Goal: Task Accomplishment & Management: Use online tool/utility

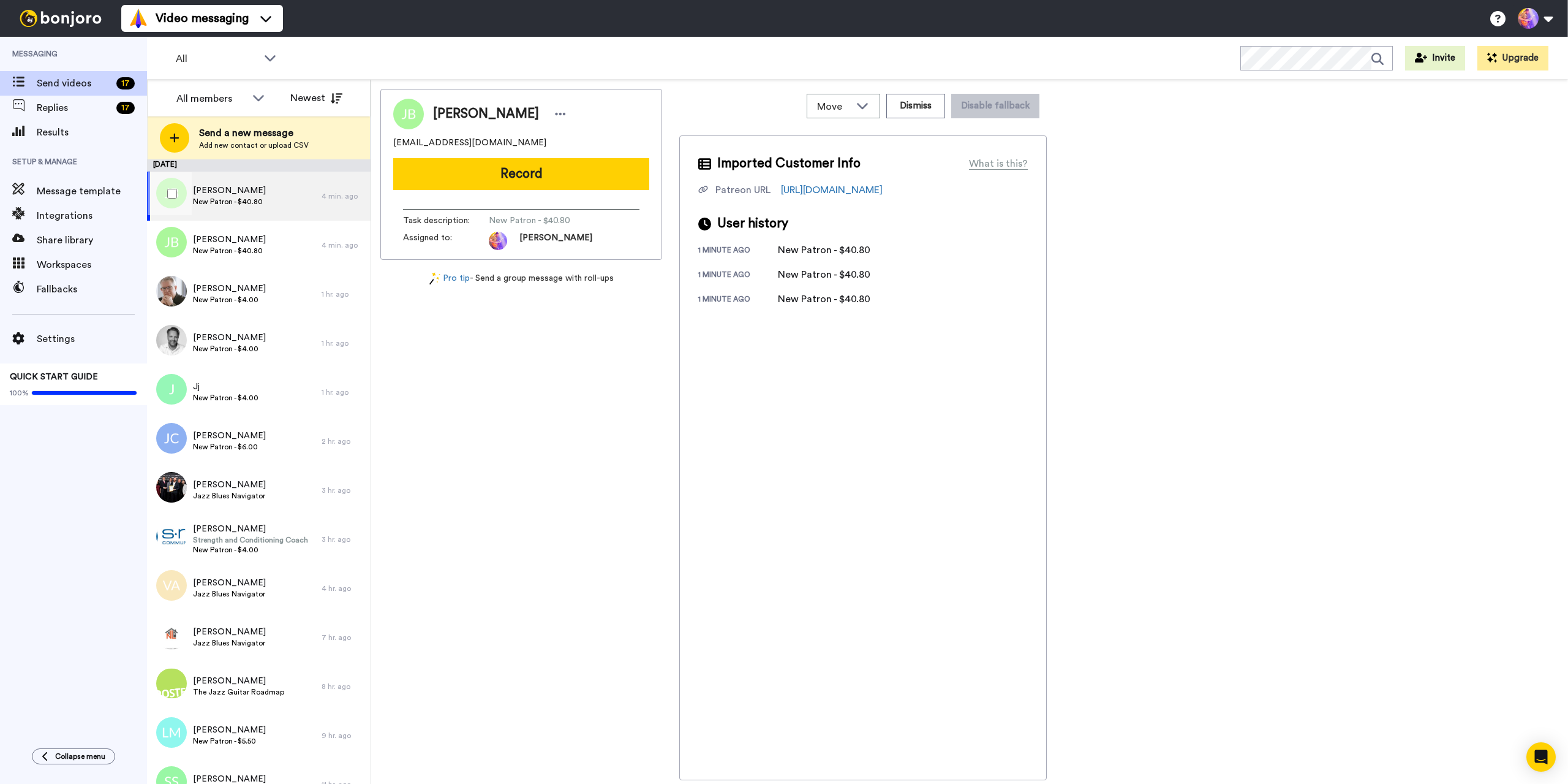
click at [274, 192] on div "John Berg New Patron - $40.80" at bounding box center [235, 196] width 174 height 49
click at [280, 248] on div "John Berg New Patron - $40.80" at bounding box center [235, 245] width 174 height 49
click at [912, 110] on button "Dismiss" at bounding box center [915, 106] width 58 height 24
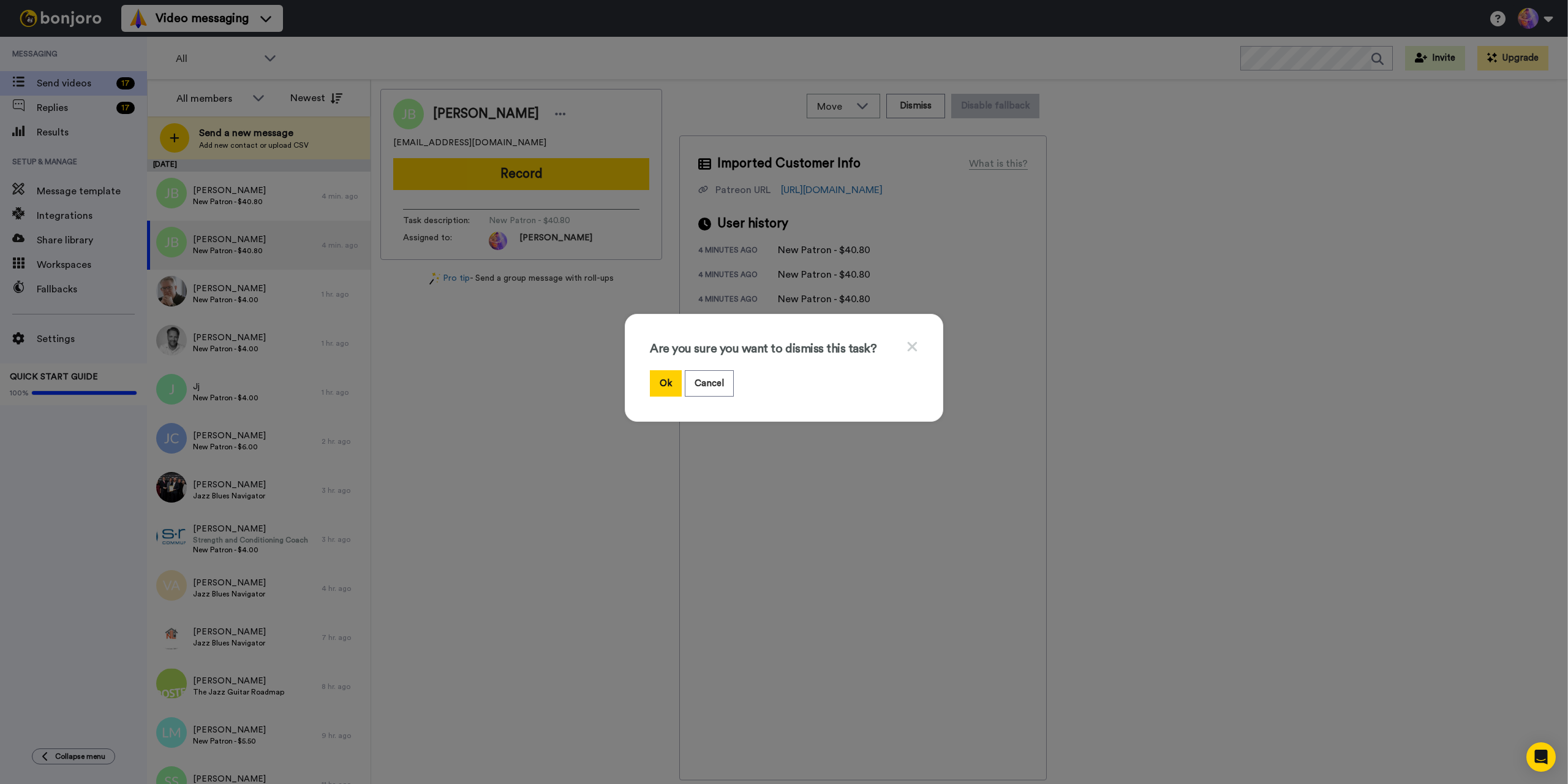
click at [644, 379] on div "Are you sure you want to dismiss this task? Ok Cancel" at bounding box center [784, 367] width 319 height 108
click at [658, 383] on button "Ok" at bounding box center [666, 383] width 32 height 26
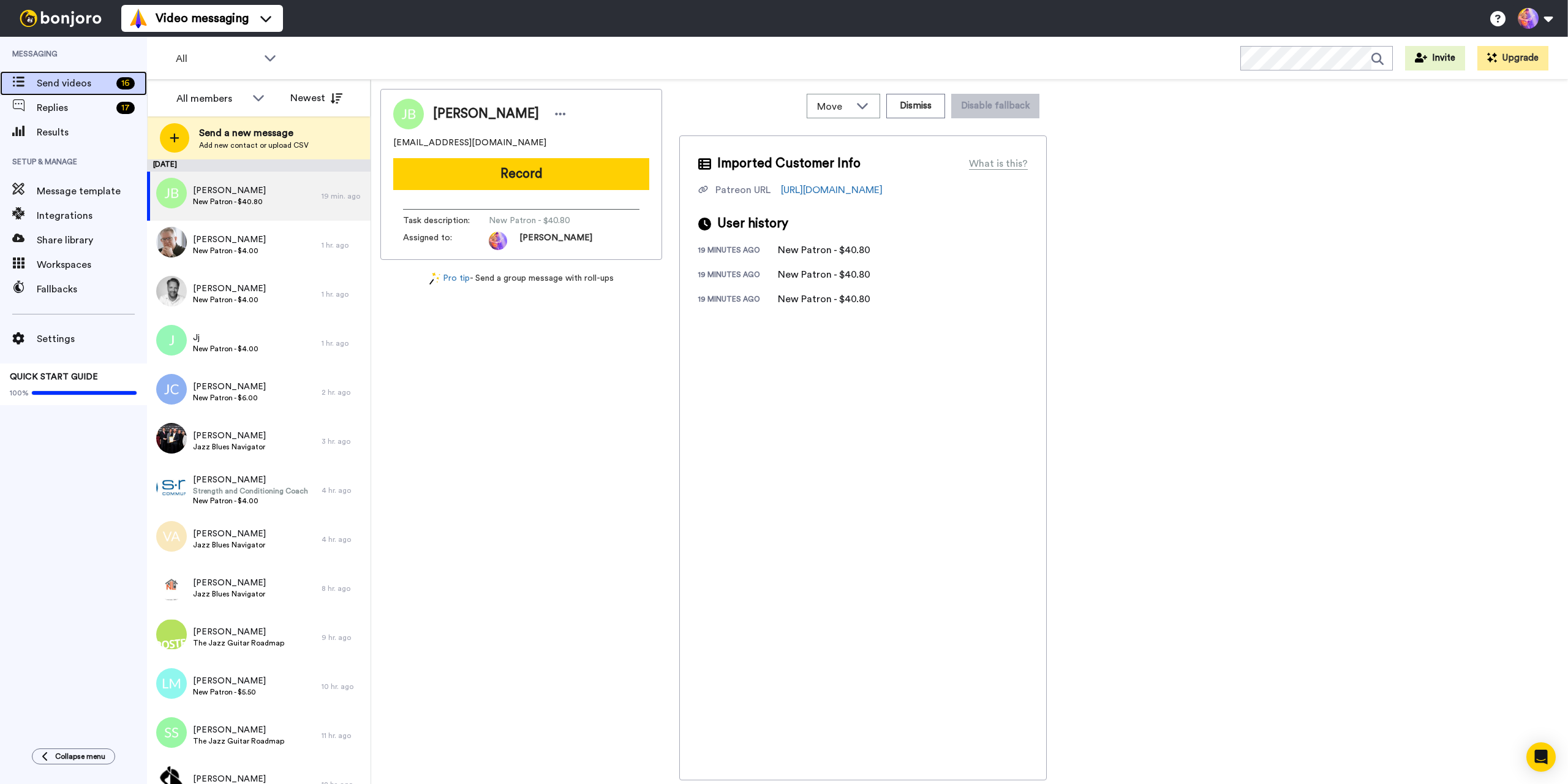
click at [71, 81] on span "Send videos" at bounding box center [74, 84] width 75 height 15
